Goal: Find specific page/section: Find specific page/section

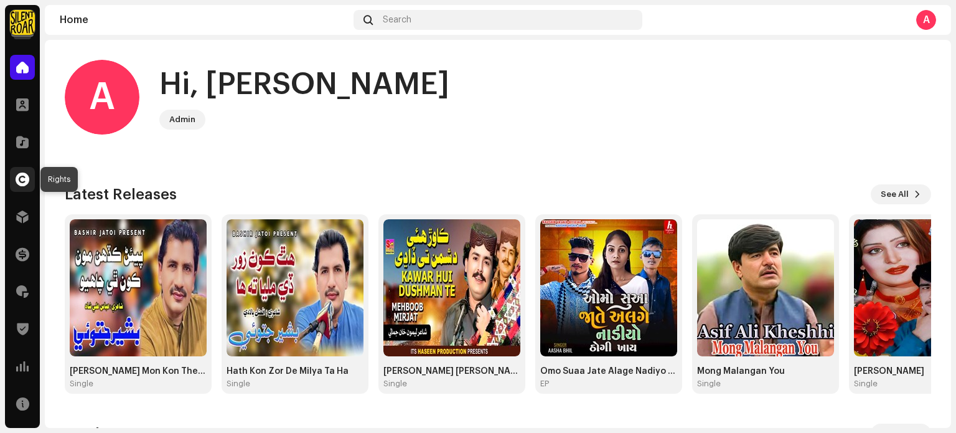
click at [27, 174] on span at bounding box center [23, 179] width 14 height 10
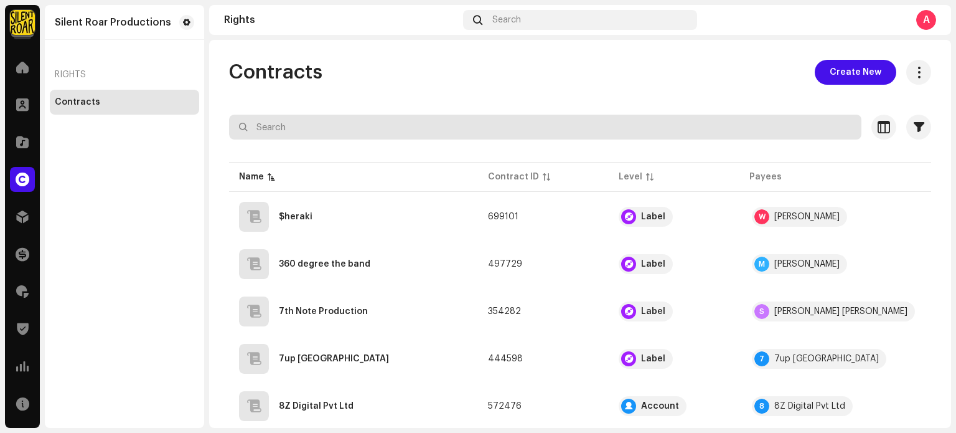
click at [378, 127] on input "text" at bounding box center [545, 127] width 633 height 25
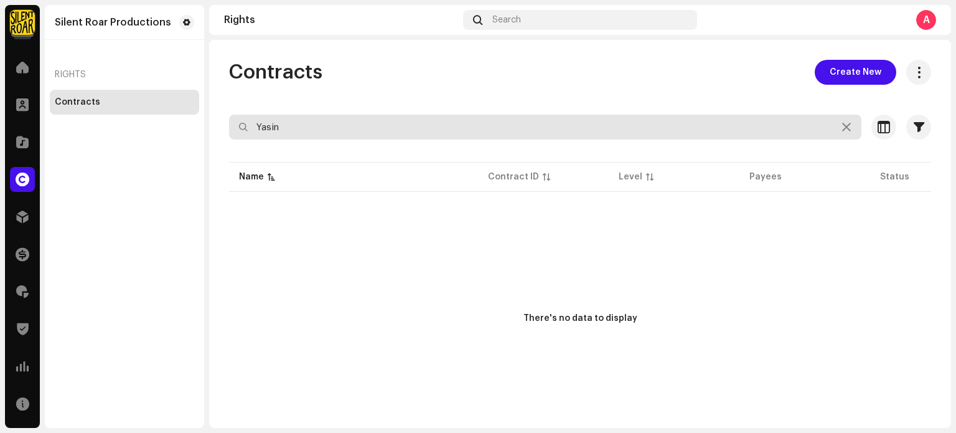
drag, startPoint x: 405, startPoint y: 125, endPoint x: 144, endPoint y: 126, distance: 260.9
click at [144, 126] on div "Silent Roar Productions Home Clients Catalog Rights Distribution Finance Royalt…" at bounding box center [478, 216] width 956 height 433
type input "Arman"
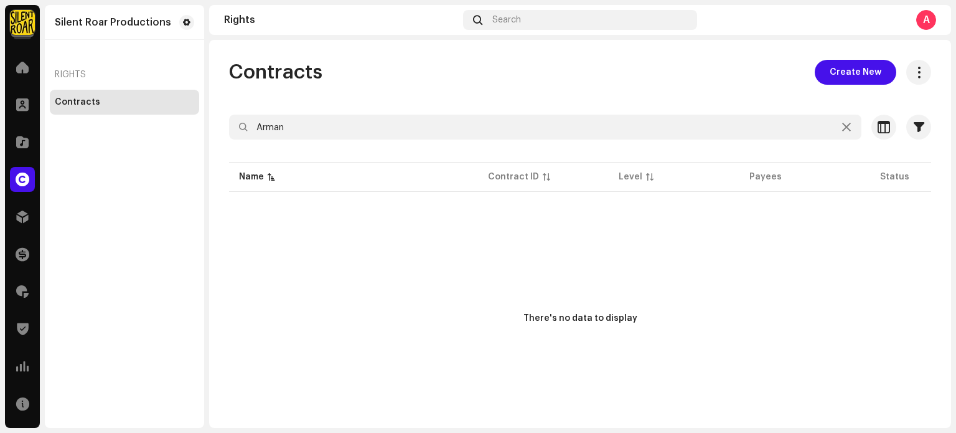
click at [93, 99] on div "Contracts" at bounding box center [77, 102] width 45 height 10
click at [26, 142] on span at bounding box center [22, 142] width 12 height 10
